Goal: Information Seeking & Learning: Learn about a topic

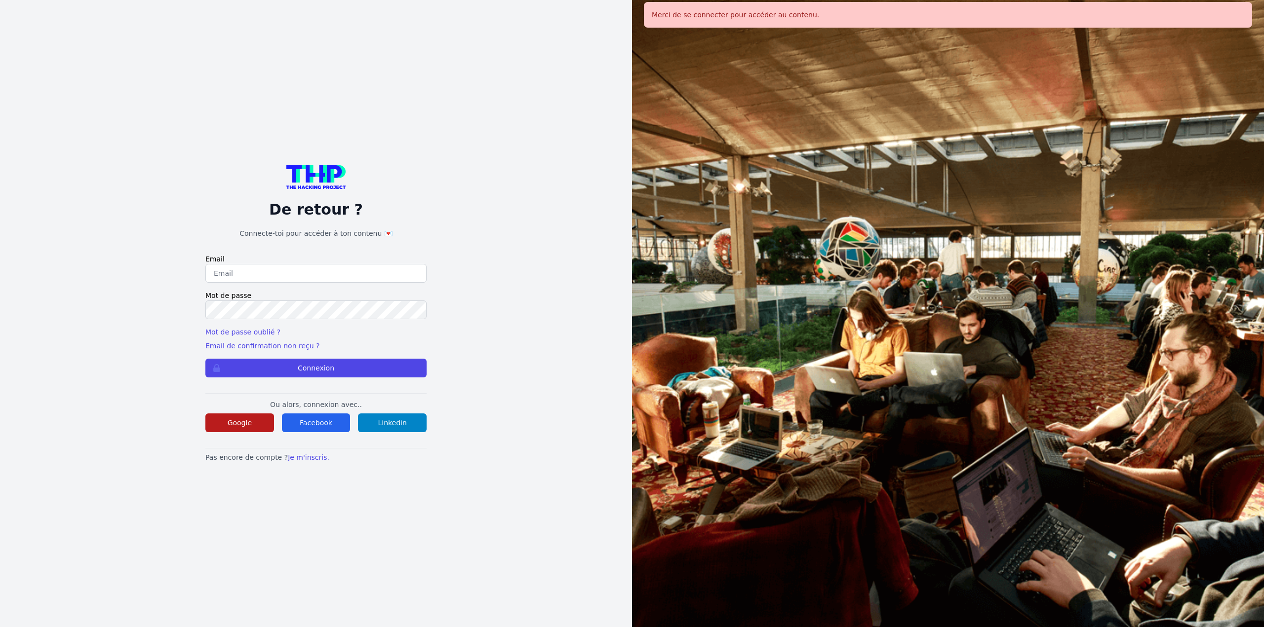
click at [234, 421] on button "Google" at bounding box center [239, 423] width 69 height 19
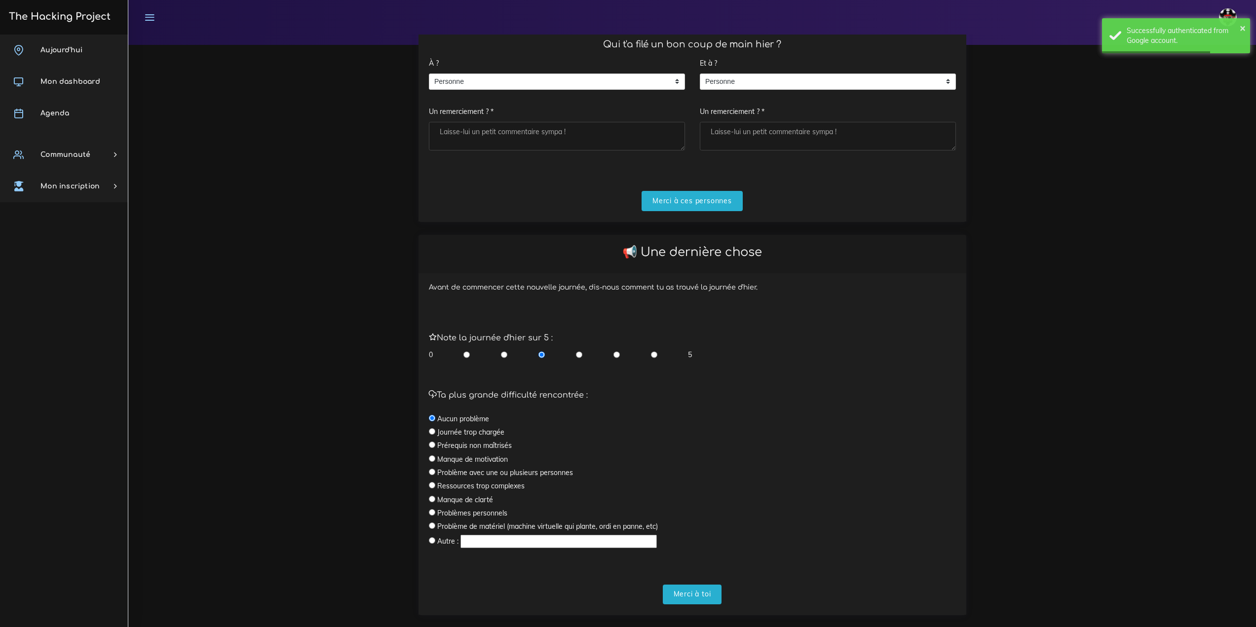
scroll to position [142, 0]
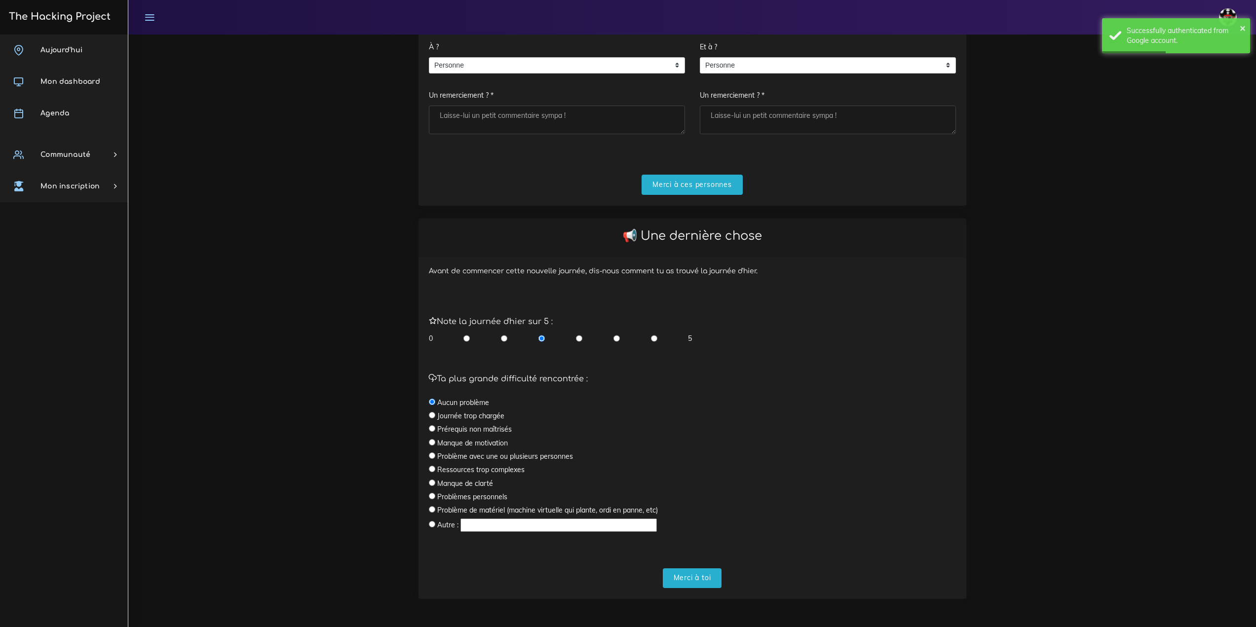
click at [654, 335] on input "radio" at bounding box center [654, 339] width 6 height 10
radio input "true"
click at [704, 581] on input "Merci à toi" at bounding box center [692, 579] width 59 height 20
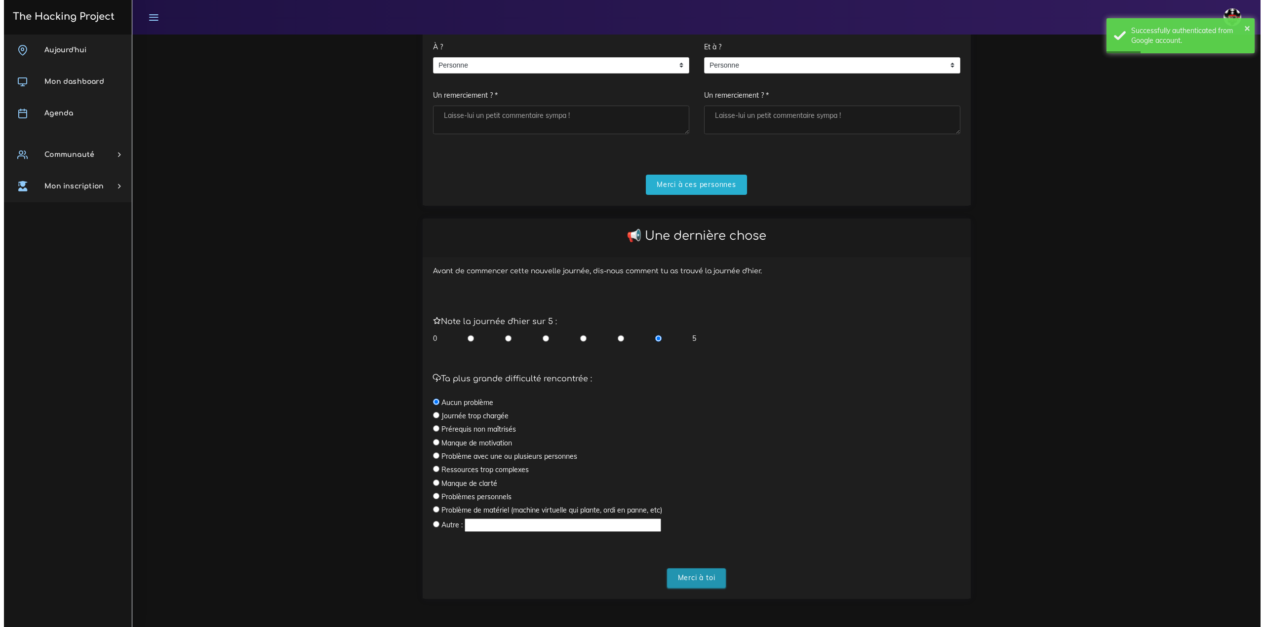
scroll to position [0, 0]
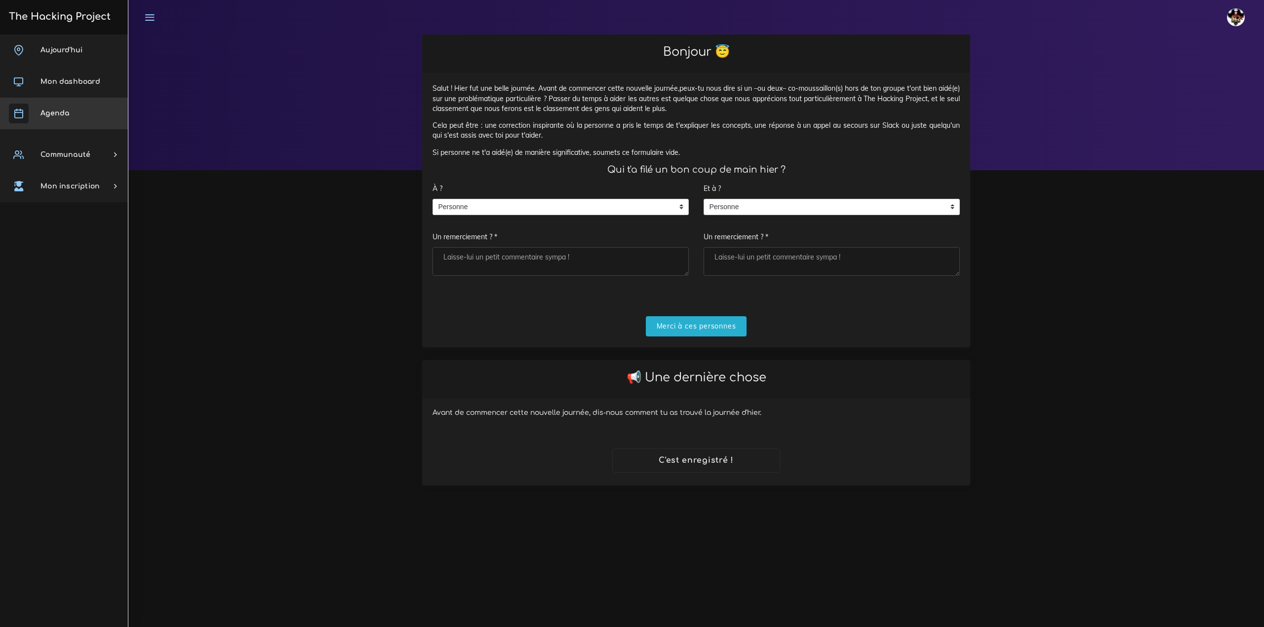
click at [75, 125] on link "Agenda" at bounding box center [64, 114] width 128 height 32
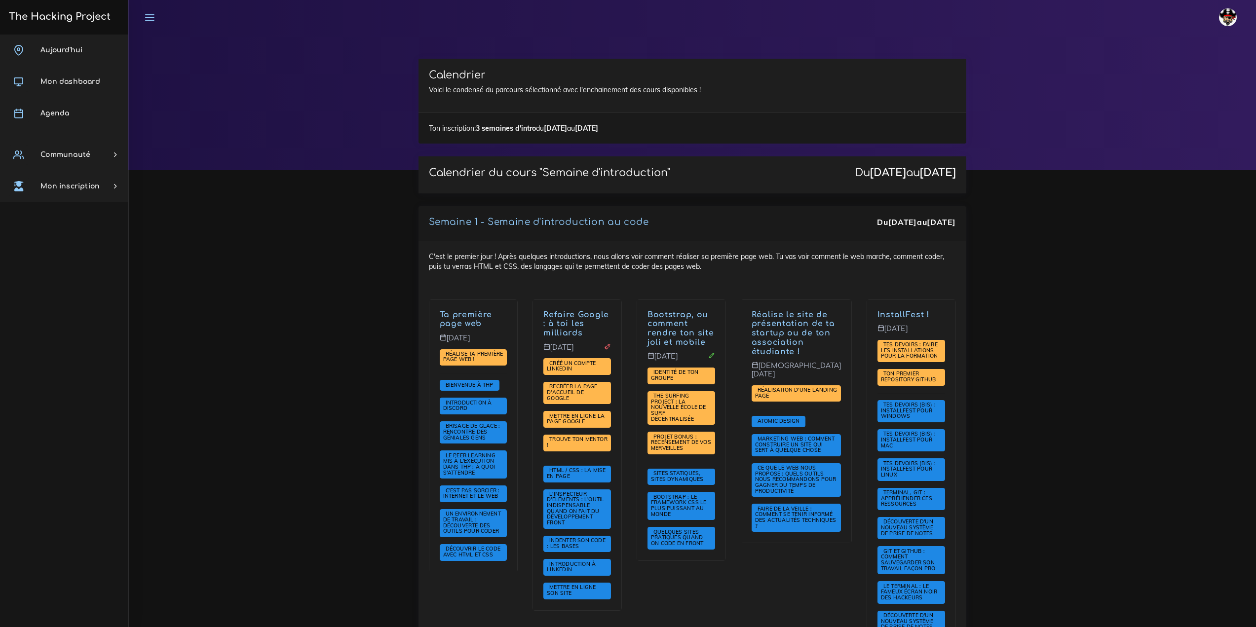
click at [1228, 22] on img at bounding box center [1228, 17] width 18 height 18
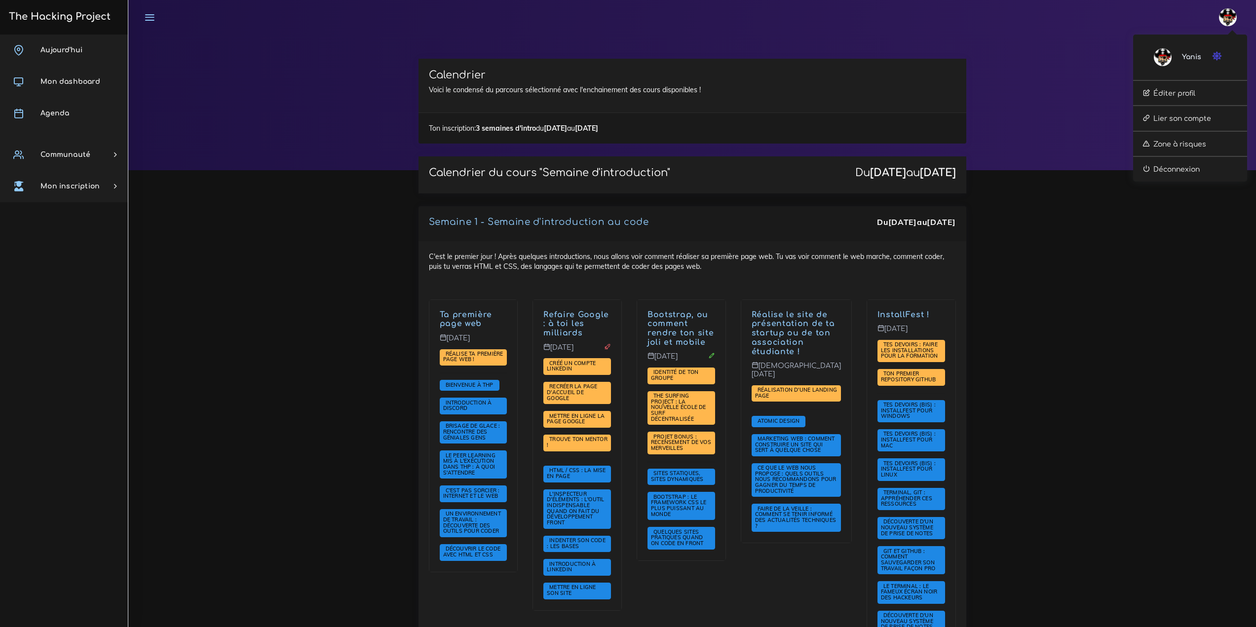
click at [1216, 55] on icon "button" at bounding box center [1217, 56] width 10 height 10
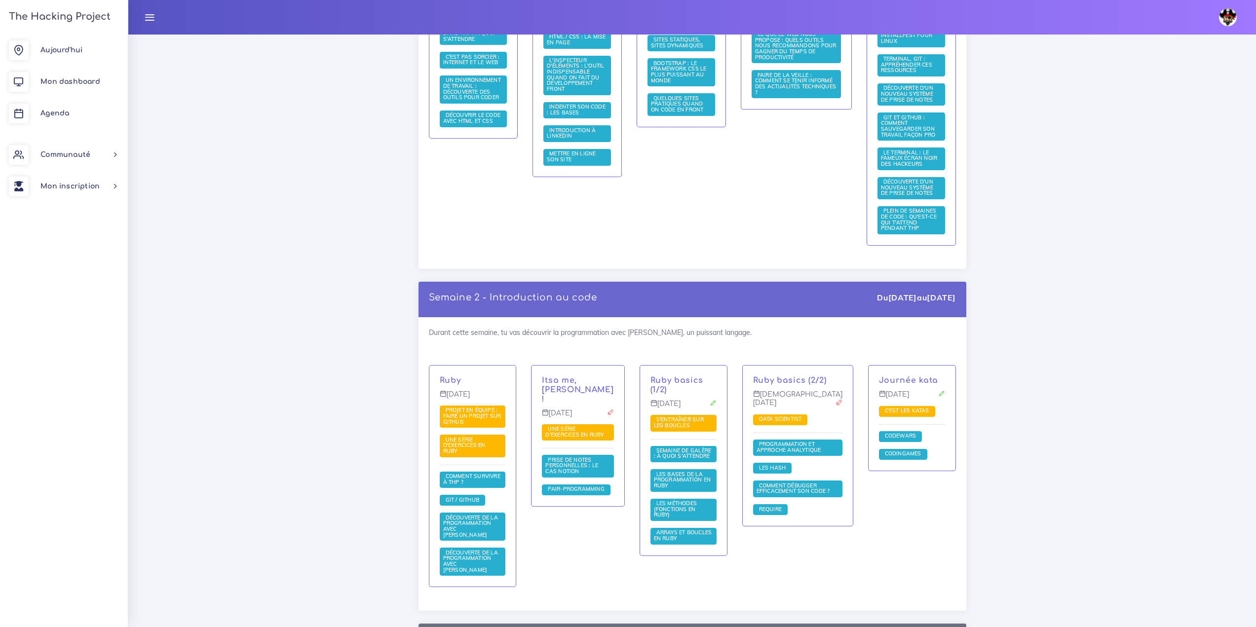
scroll to position [444, 0]
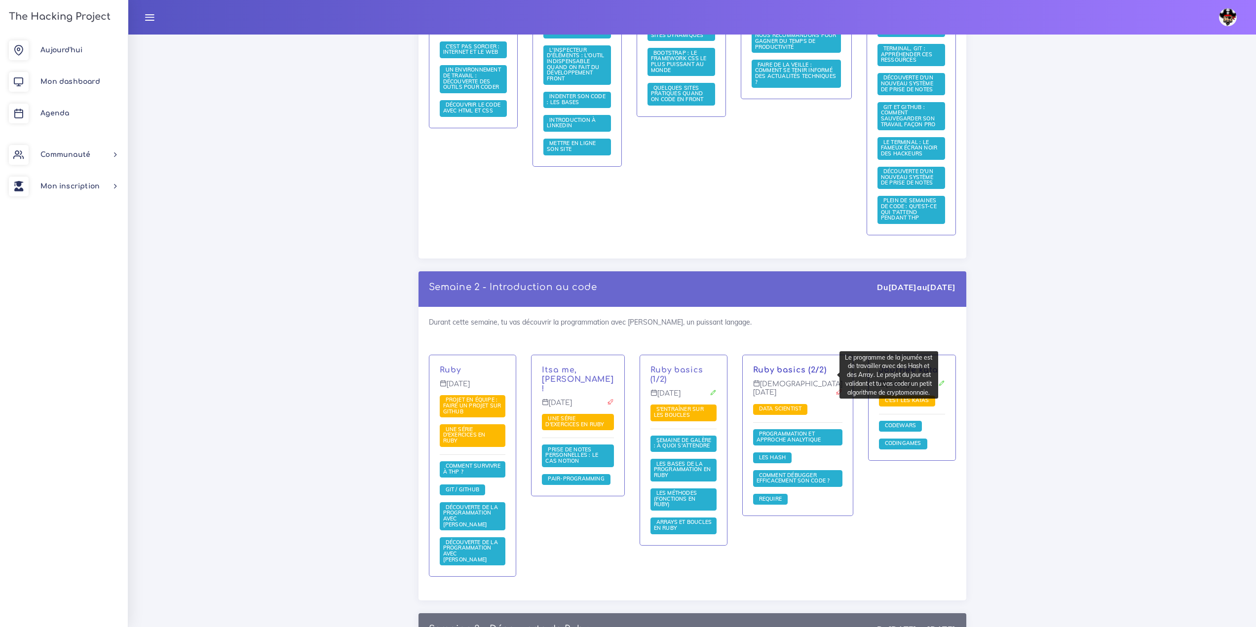
click at [774, 375] on link "Ruby basics (2/2)" at bounding box center [790, 370] width 74 height 9
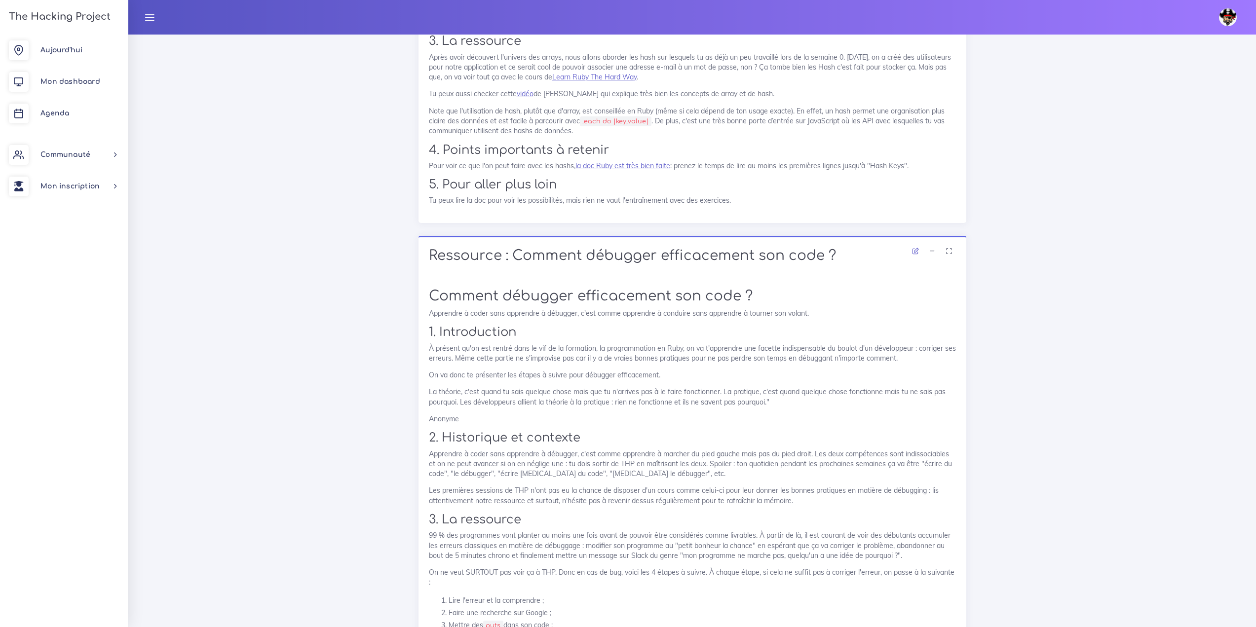
scroll to position [4685, 0]
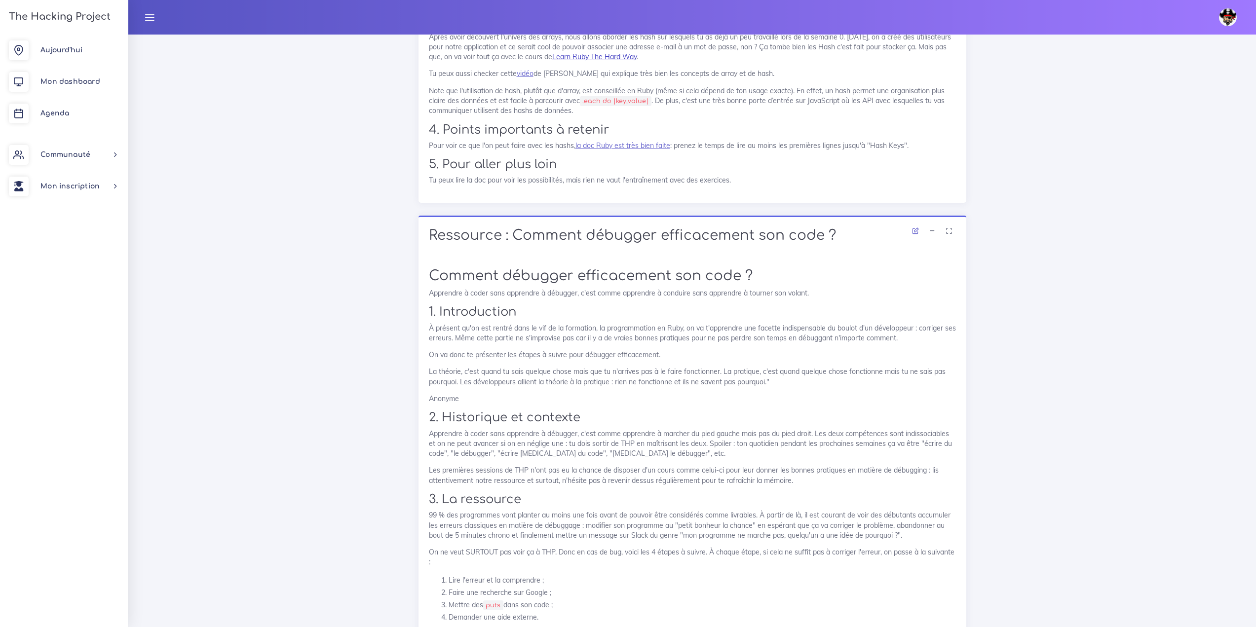
click at [609, 61] on link "Learn Ruby The Hard Way" at bounding box center [594, 56] width 84 height 9
click at [519, 186] on div "Les Hash Hier, on a vu que l'on pouvait stocker de la donnée dans un array. Auj…" at bounding box center [692, 36] width 527 height 298
click at [521, 78] on link "vidéo" at bounding box center [525, 73] width 17 height 9
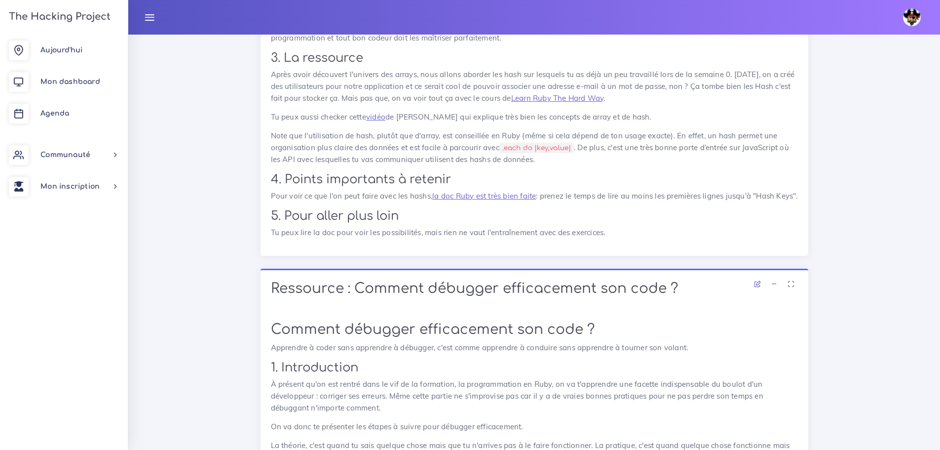
scroll to position [5012, 0]
drag, startPoint x: 239, startPoint y: 4, endPoint x: 128, endPoint y: 82, distance: 135.0
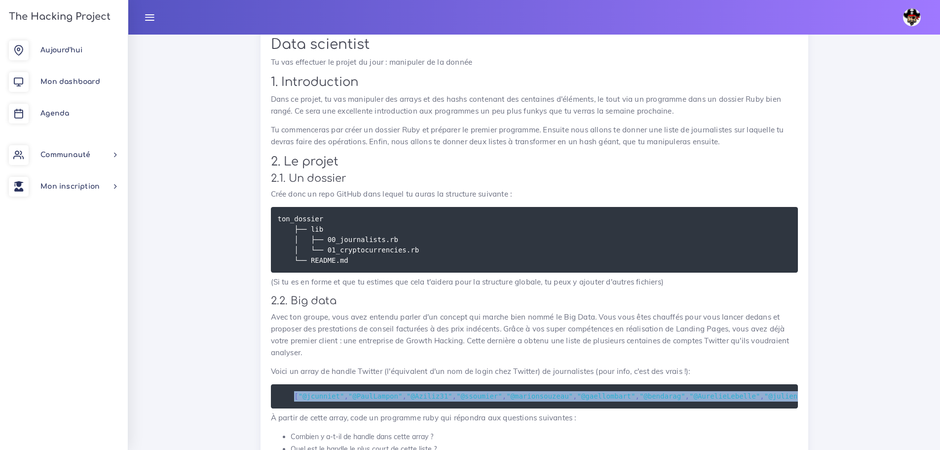
drag, startPoint x: 790, startPoint y: 398, endPoint x: 292, endPoint y: 401, distance: 498.1
copy code "[ "@jcunniet" , "@PaulLampon" , "@Aziliz31" , "@ssoumier" , "@marionsouzeau" , …"
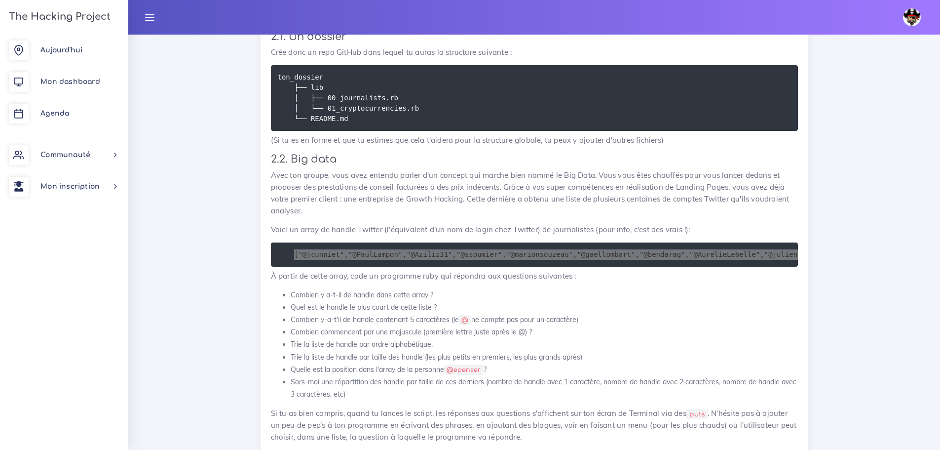
scroll to position [740, 0]
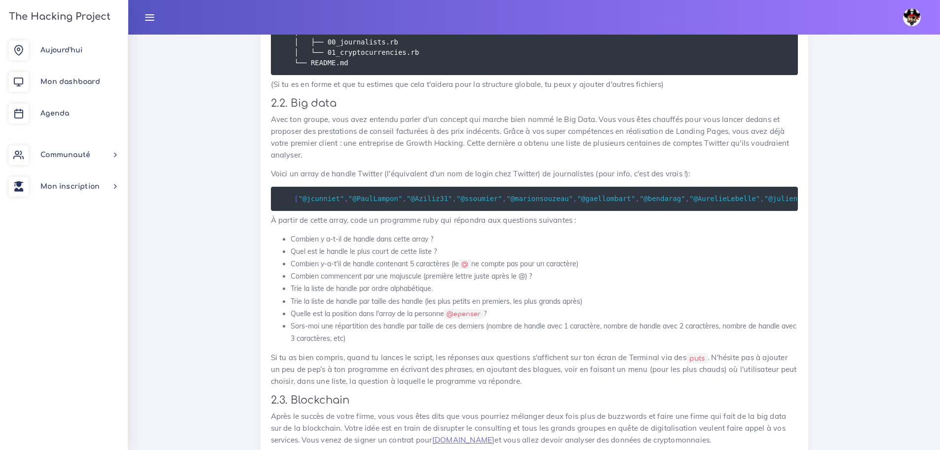
drag, startPoint x: 376, startPoint y: 315, endPoint x: 662, endPoint y: 274, distance: 288.8
click at [662, 270] on li "Combien y-a-t'il de handle contenant 5 caractères (le @ ne compte pas pour un c…" at bounding box center [544, 264] width 507 height 12
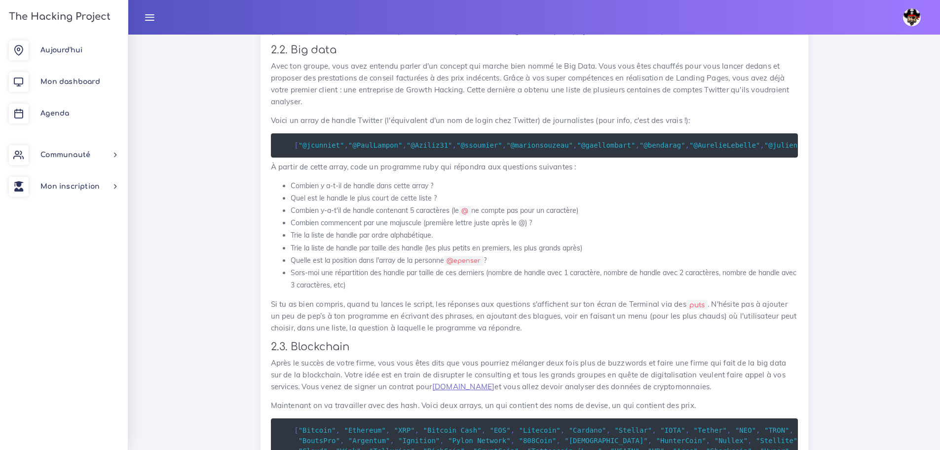
scroll to position [790, 0]
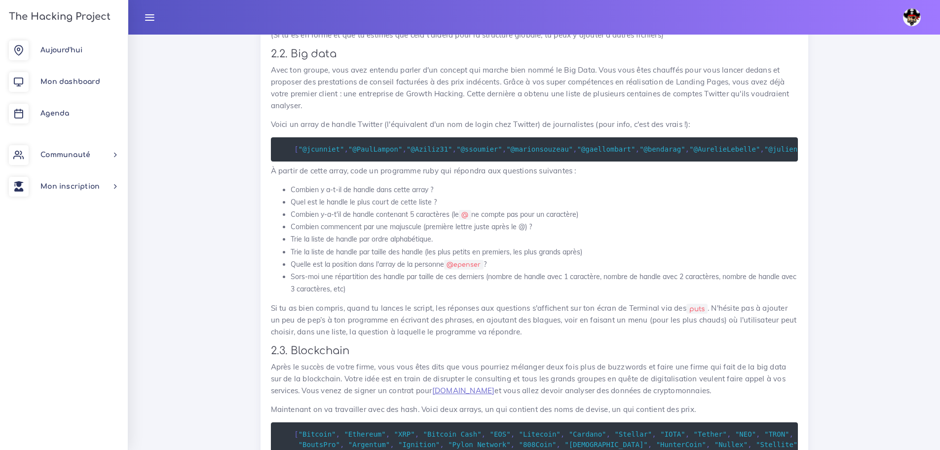
click at [296, 146] on span "[" at bounding box center [296, 149] width 4 height 8
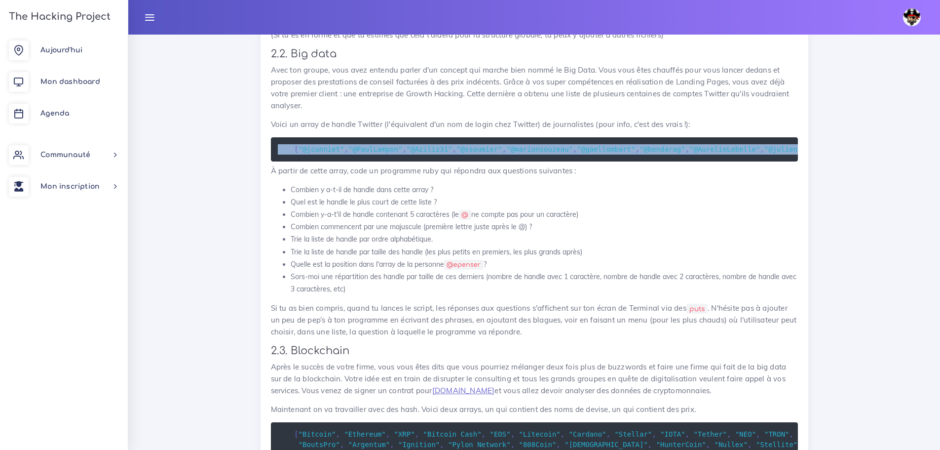
click at [296, 146] on span "[" at bounding box center [296, 149] width 4 height 8
copy div "[ "@jcunniet" , "@PaulLampon" , "@Aziliz31" , "@ssoumier" , "@marionsouzeau" , …"
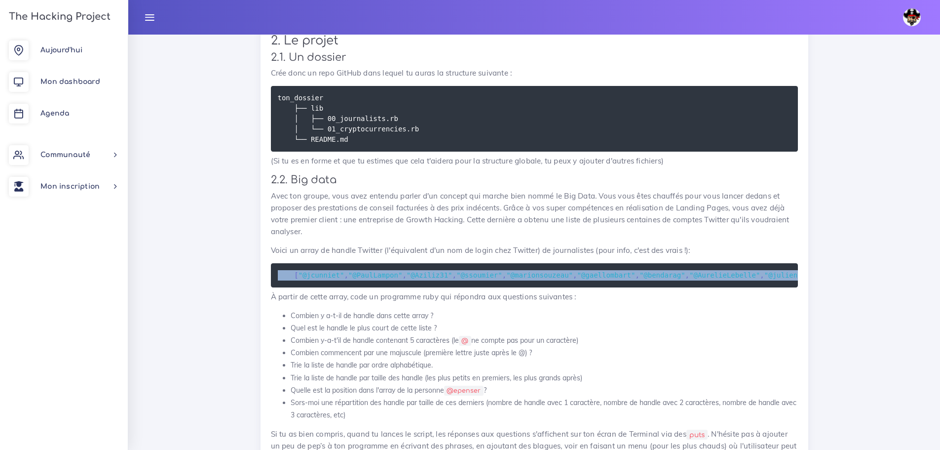
scroll to position [691, 0]
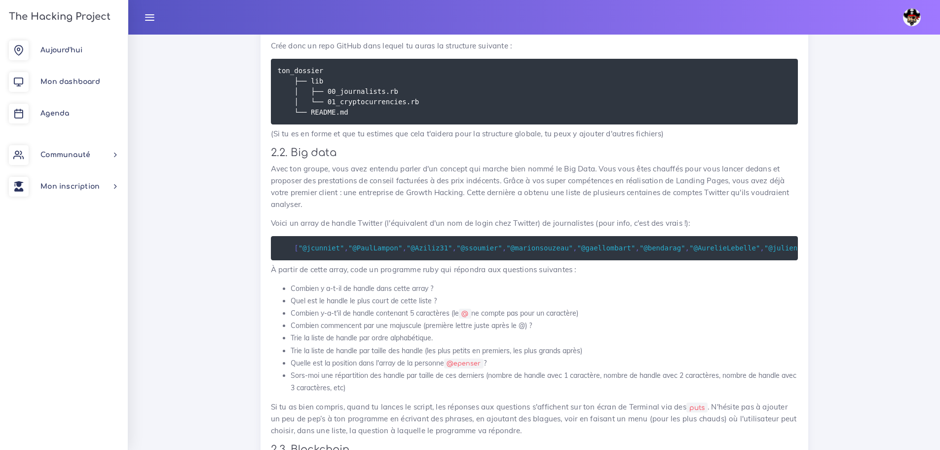
click at [572, 355] on li "Trie la liste de handle par taille des handle (les plus petits en premiers, les…" at bounding box center [544, 351] width 507 height 12
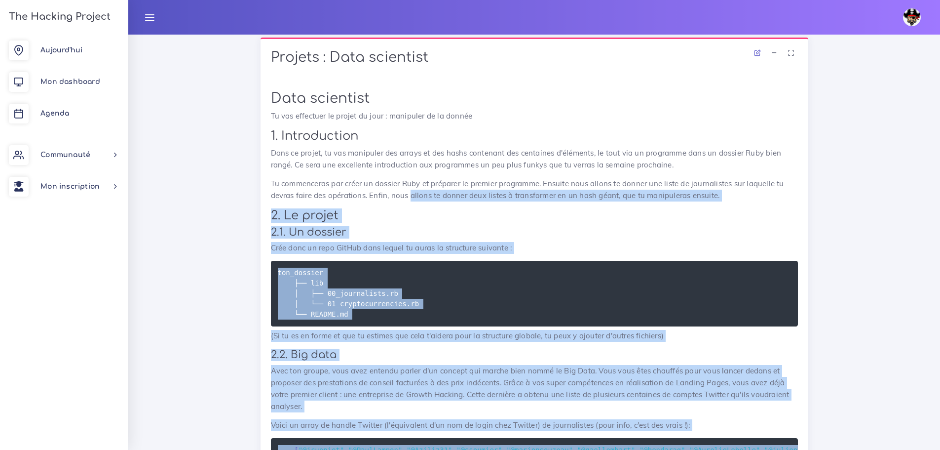
scroll to position [444, 0]
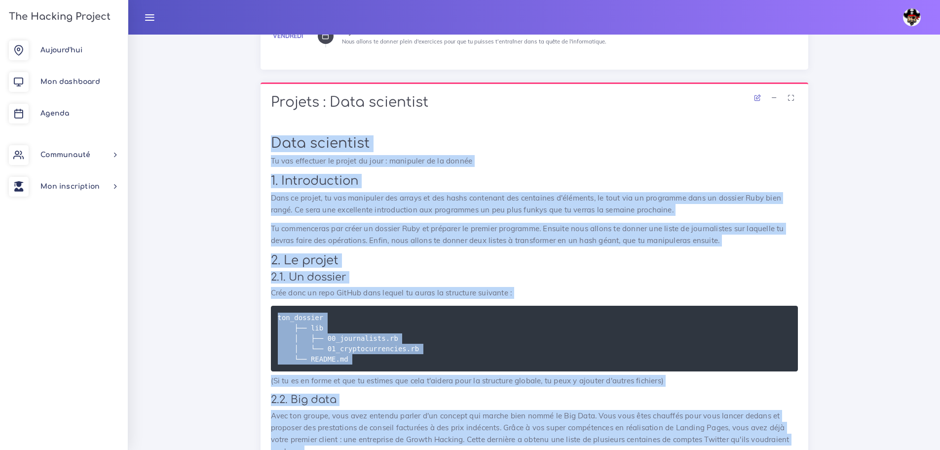
drag, startPoint x: 553, startPoint y: 242, endPoint x: 267, endPoint y: 145, distance: 302.5
copy div "Lore ipsumdolo Si ame consectet ad elitse do eius : temporinc ut la etdolo 8. M…"
click at [564, 308] on pre "ton_dossier ├── lib │ ├── 00_journalists.rb │ └── 01_cryptocurrencies.rb └── RE…" at bounding box center [534, 339] width 527 height 66
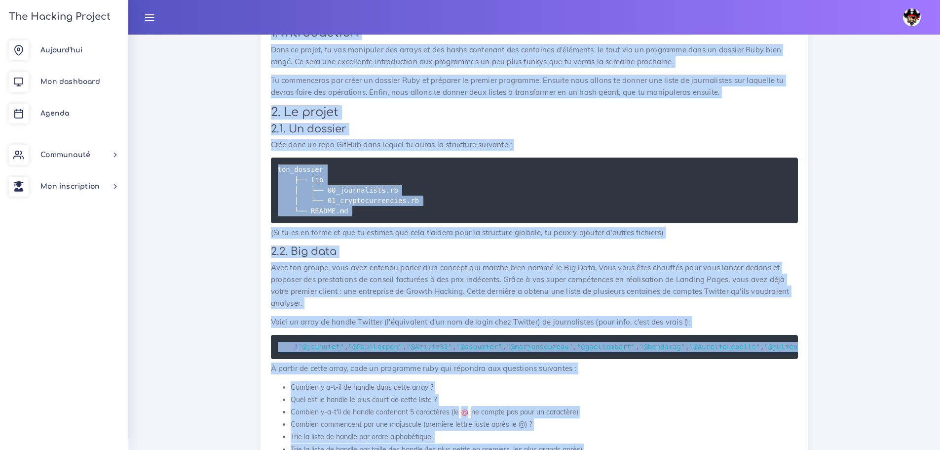
click at [558, 310] on div "Data scientist Tu vas effectuer le projet du jour : manipuler de la donnée 1. I…" at bounding box center [534, 441] width 527 height 909
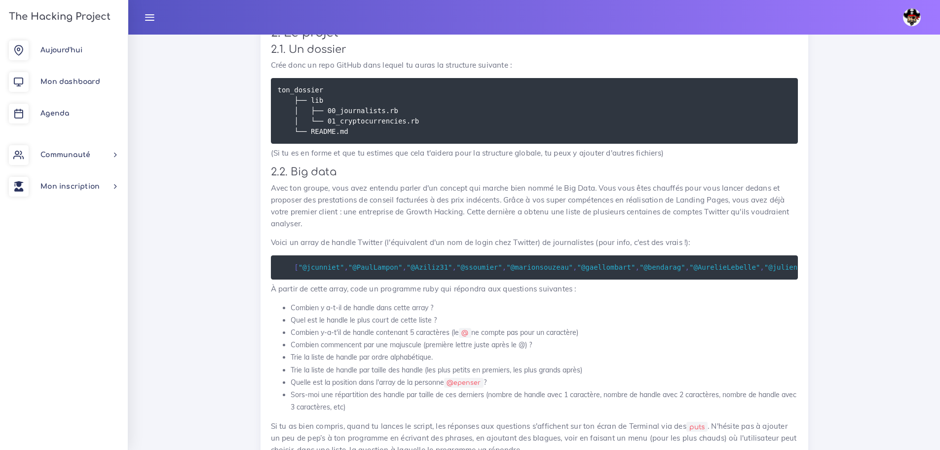
scroll to position [790, 0]
